Goal: Task Accomplishment & Management: Manage account settings

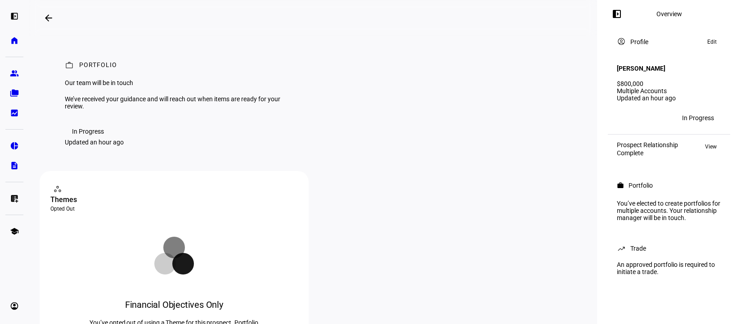
scroll to position [2, 0]
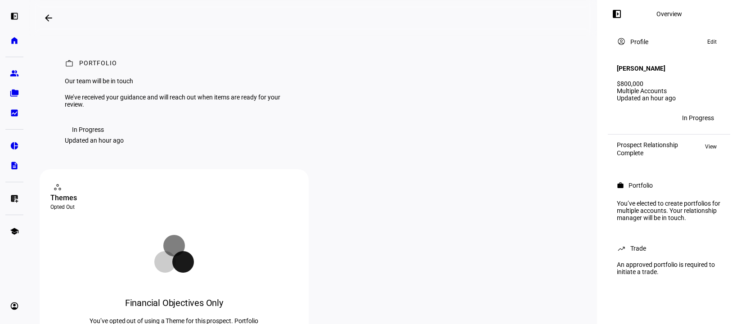
click at [49, 18] on mat-icon "arrow_backwards" at bounding box center [48, 18] width 11 height 11
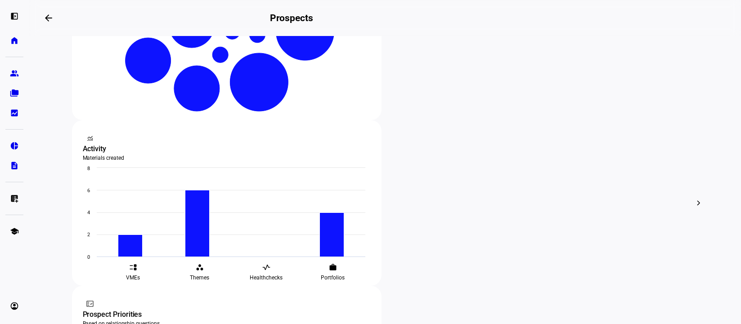
scroll to position [257, 0]
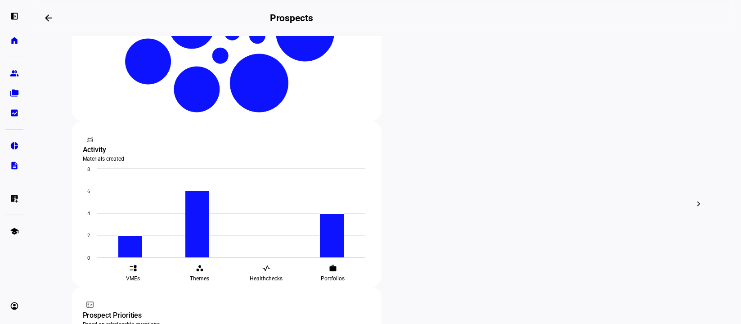
click at [456, 90] on div "edit Edit" at bounding box center [442, 94] width 40 height 12
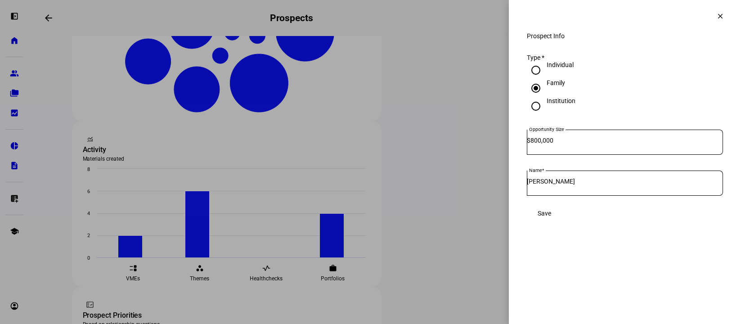
click at [551, 222] on span "Save" at bounding box center [543, 213] width 13 height 18
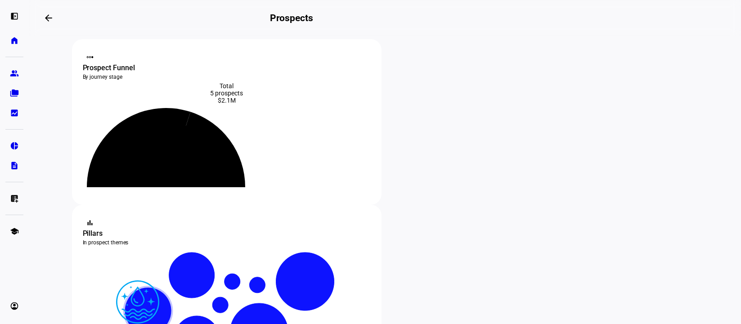
scroll to position [0, 0]
